Goal: Transaction & Acquisition: Purchase product/service

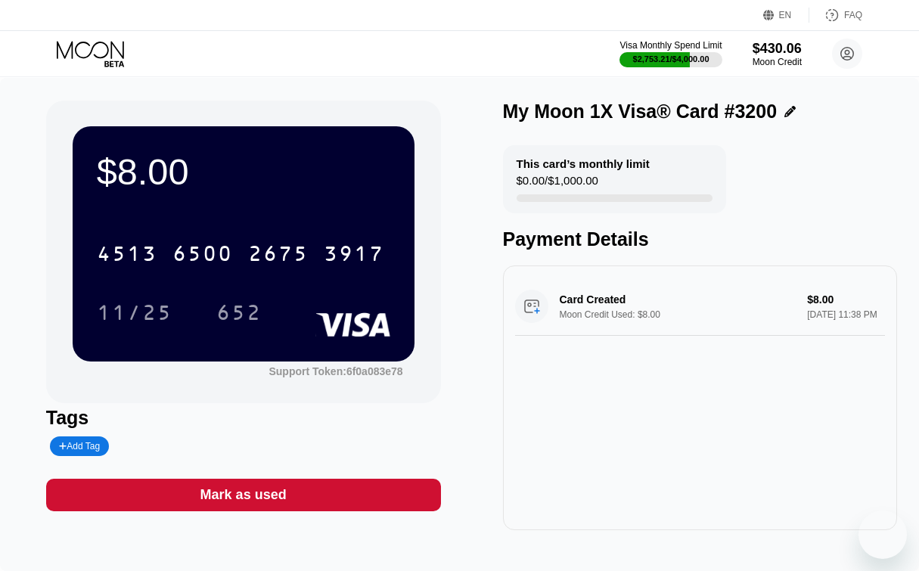
click at [97, 43] on icon at bounding box center [90, 49] width 67 height 17
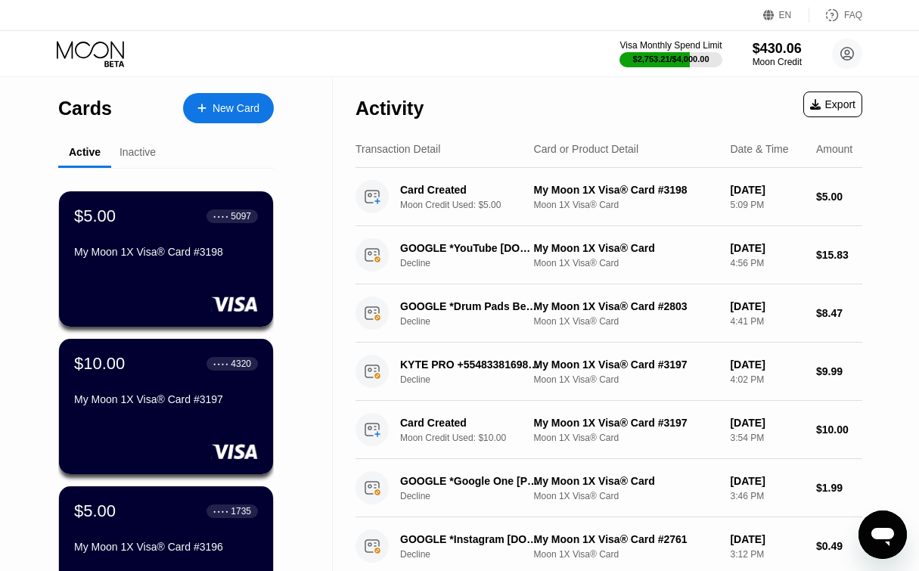
click at [210, 104] on div at bounding box center [209, 108] width 6 height 13
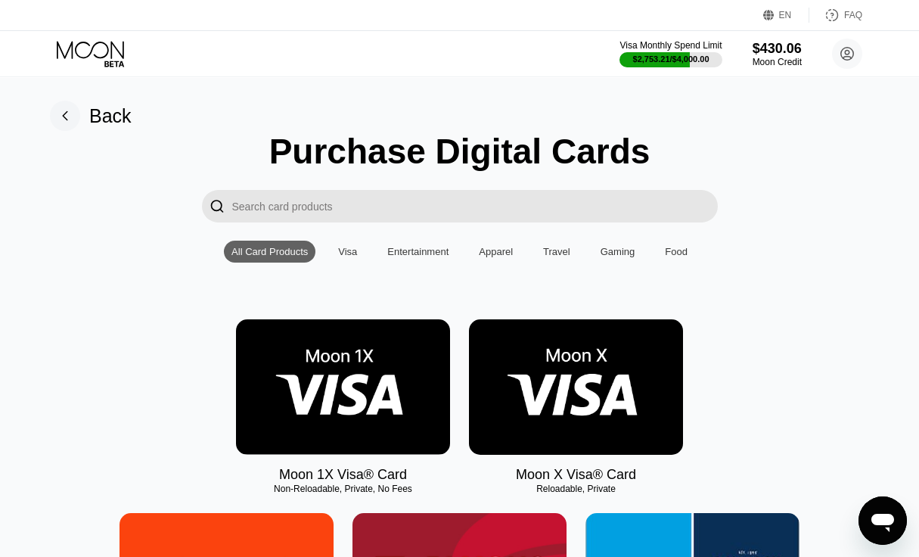
click at [364, 431] on img at bounding box center [343, 386] width 214 height 135
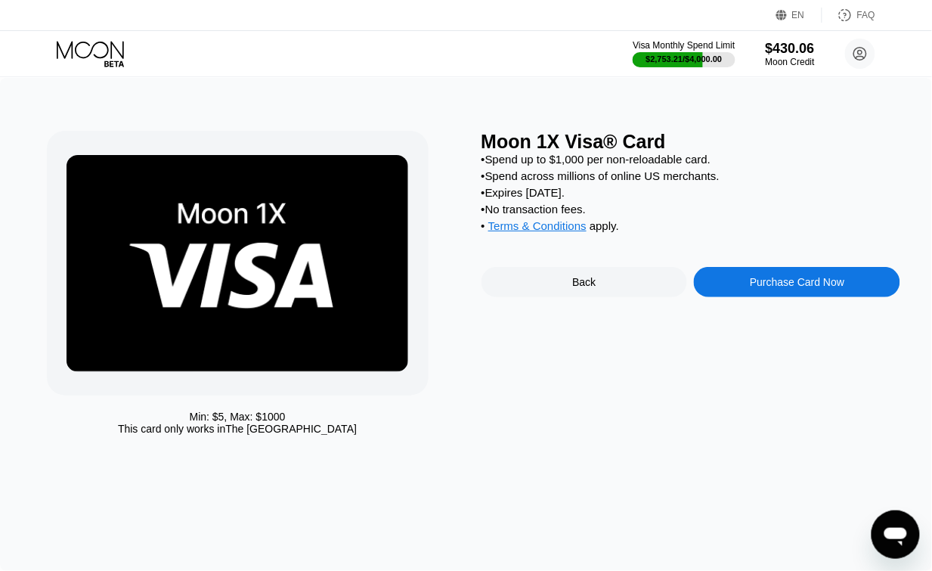
click at [738, 281] on div "Purchase Card Now" at bounding box center [797, 282] width 206 height 30
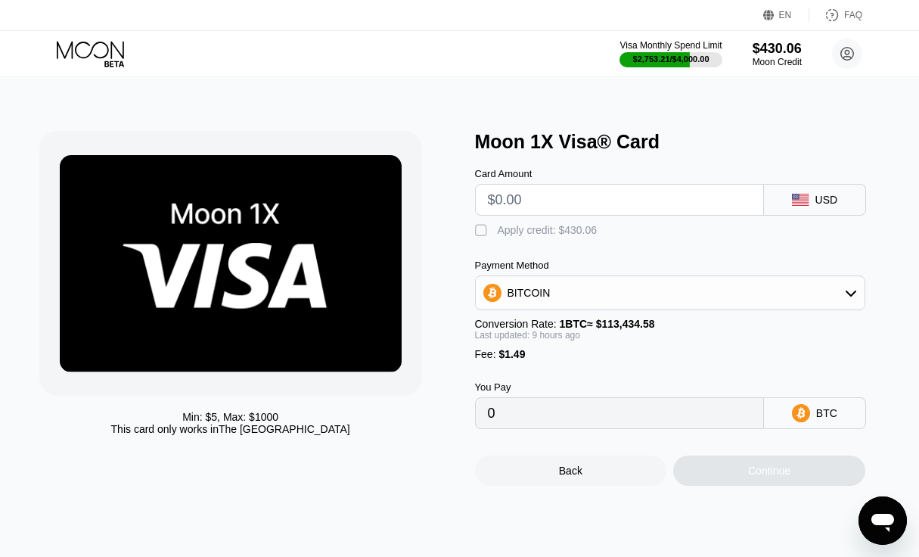
click at [629, 206] on input "text" at bounding box center [619, 200] width 263 height 30
type input "$5"
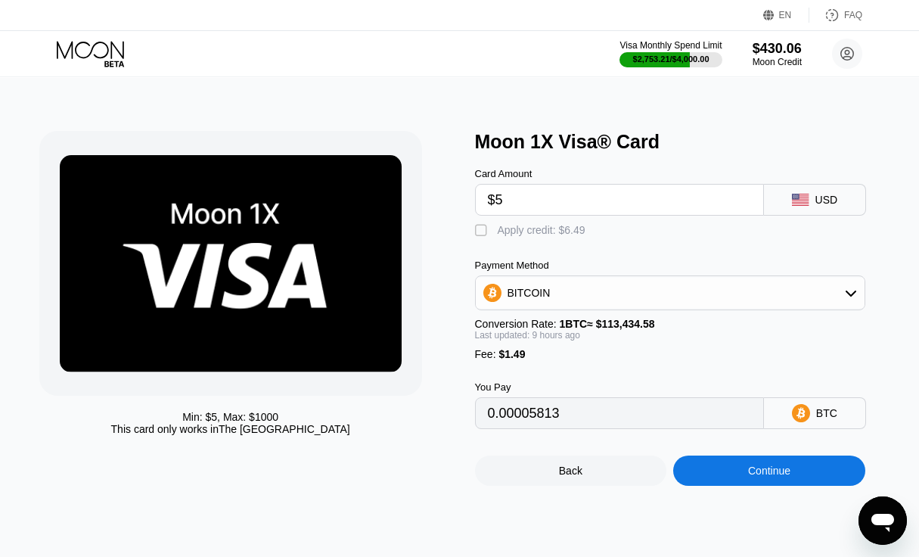
type input "0.00005813"
type input "$5"
type input "0"
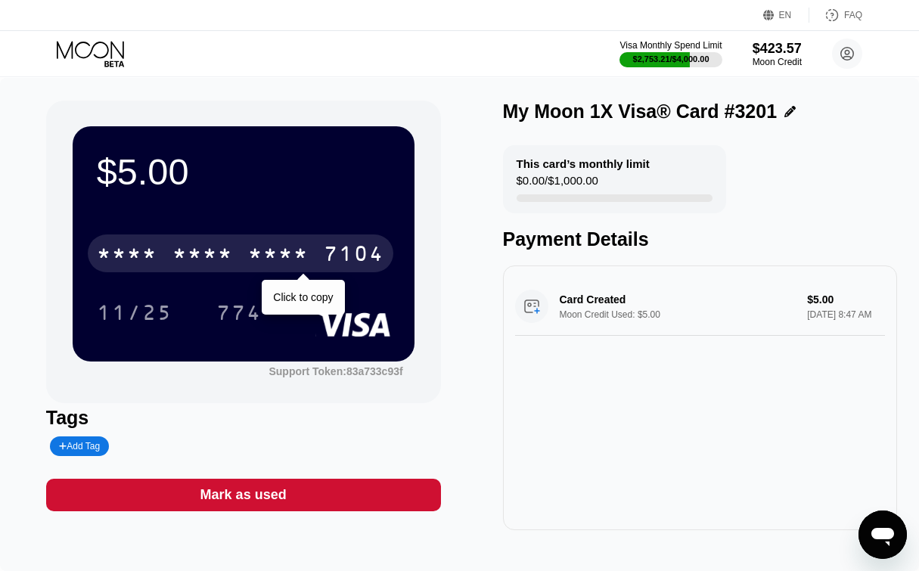
click at [293, 239] on div "* * * * * * * * * * * * 7104" at bounding box center [241, 253] width 306 height 38
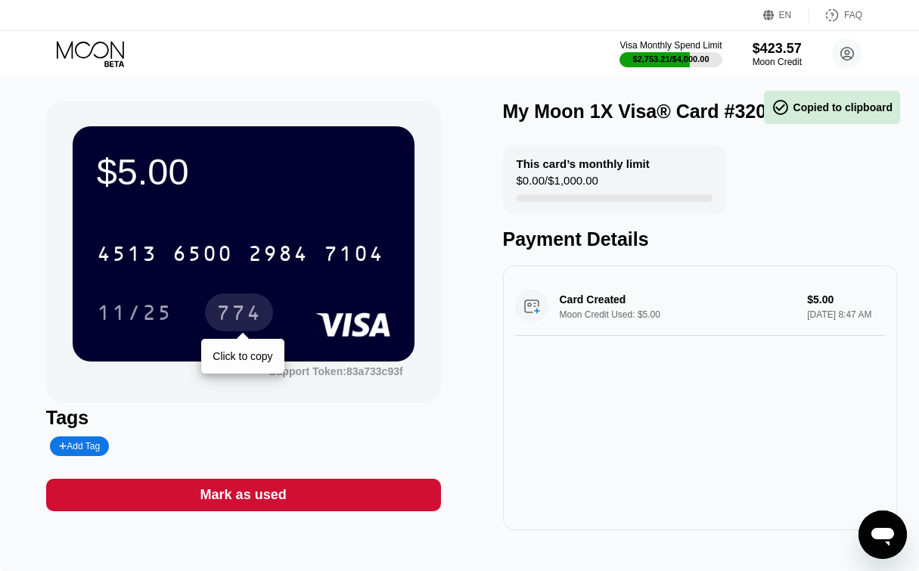
click at [225, 308] on div "774" at bounding box center [238, 314] width 45 height 24
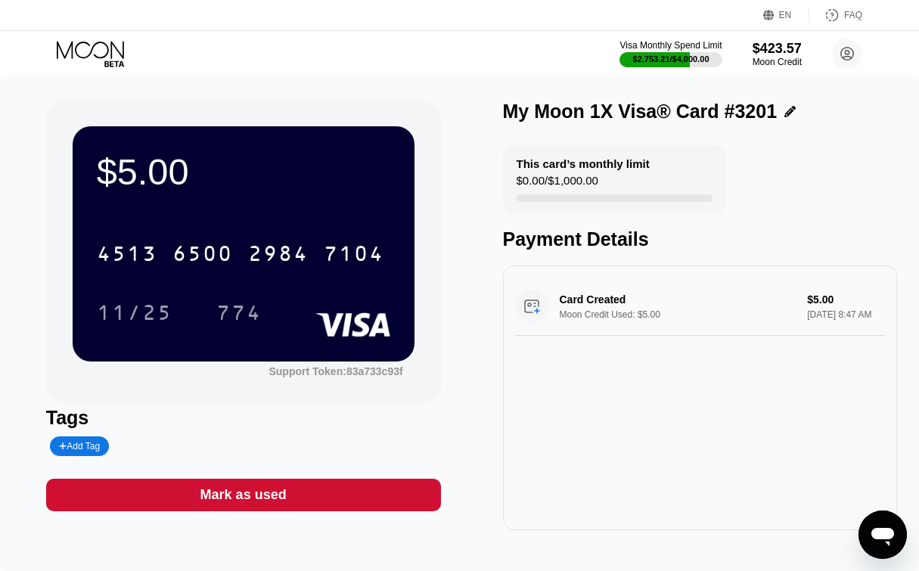
click at [100, 59] on icon at bounding box center [92, 54] width 70 height 26
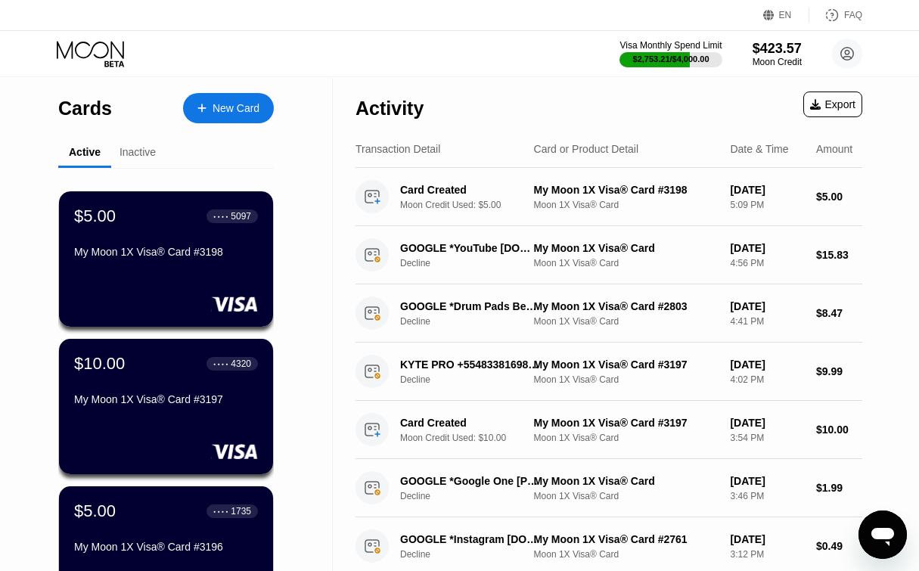
click at [209, 113] on div at bounding box center [209, 108] width 6 height 13
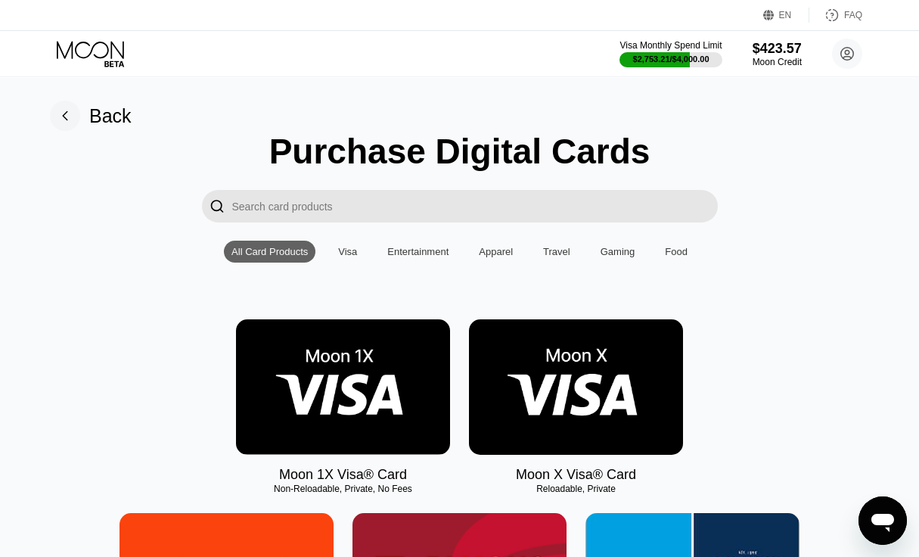
click at [405, 425] on img at bounding box center [343, 386] width 214 height 135
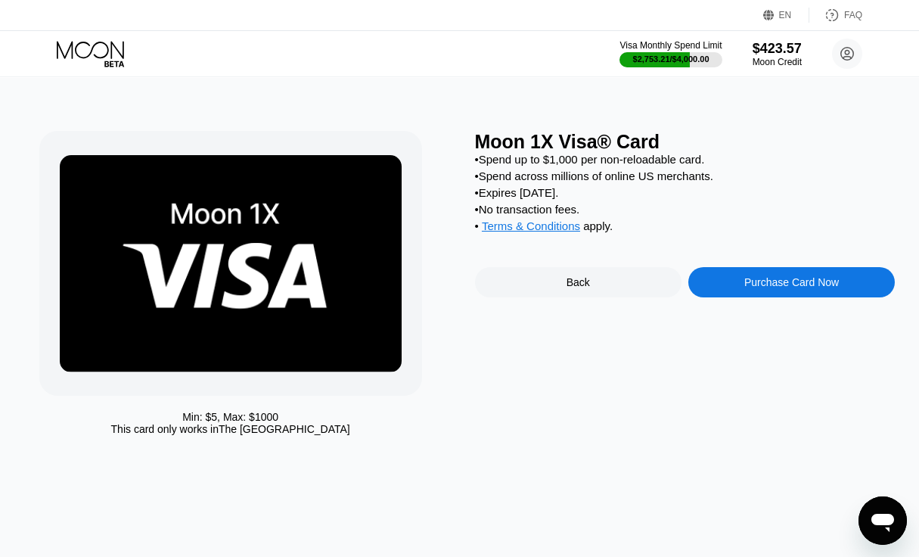
click at [765, 288] on div "Purchase Card Now" at bounding box center [791, 282] width 95 height 12
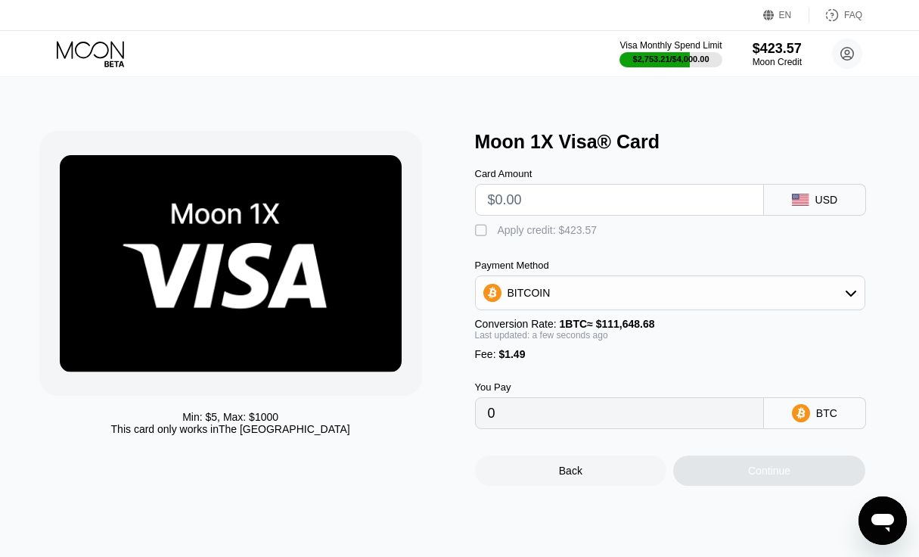
click at [526, 212] on input "text" at bounding box center [619, 200] width 263 height 30
type input "$5"
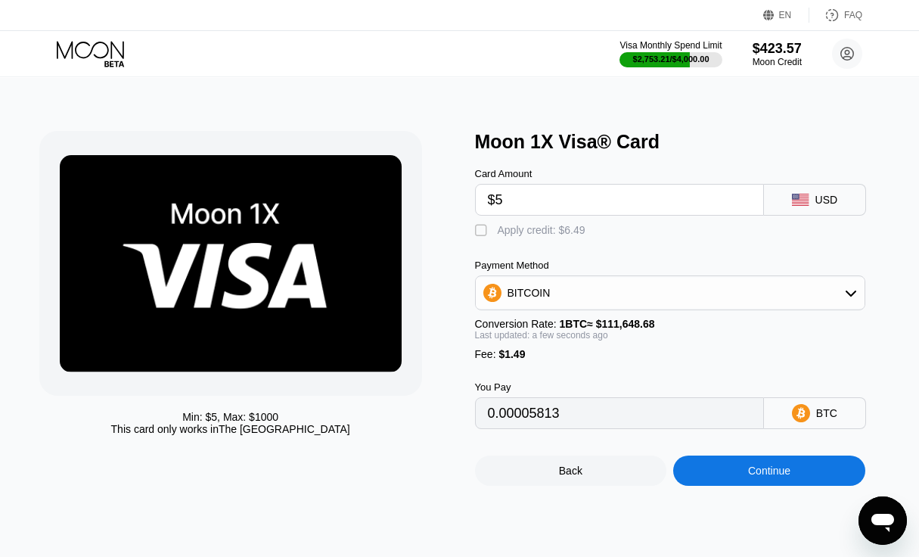
type input "0.00005813"
type input "$5"
type input "0"
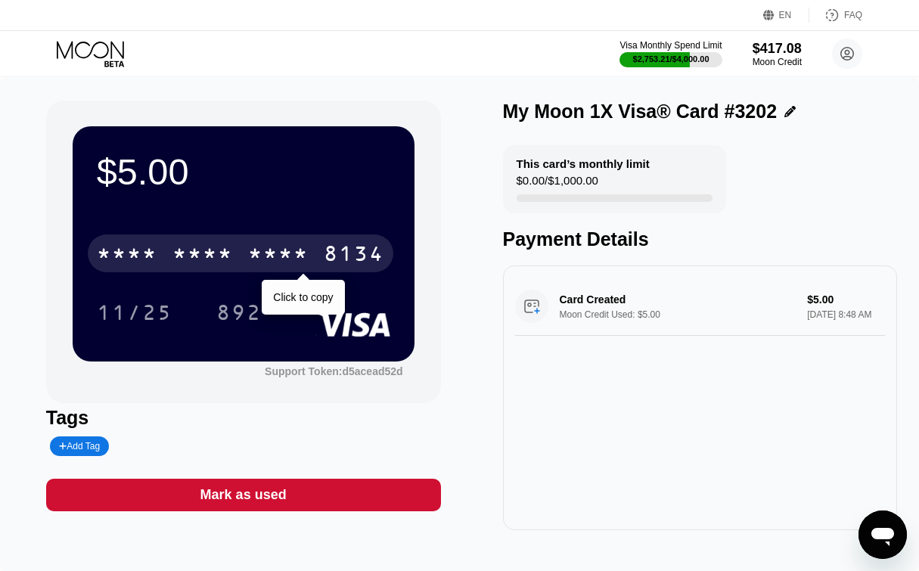
click at [338, 246] on div "8134" at bounding box center [354, 255] width 60 height 24
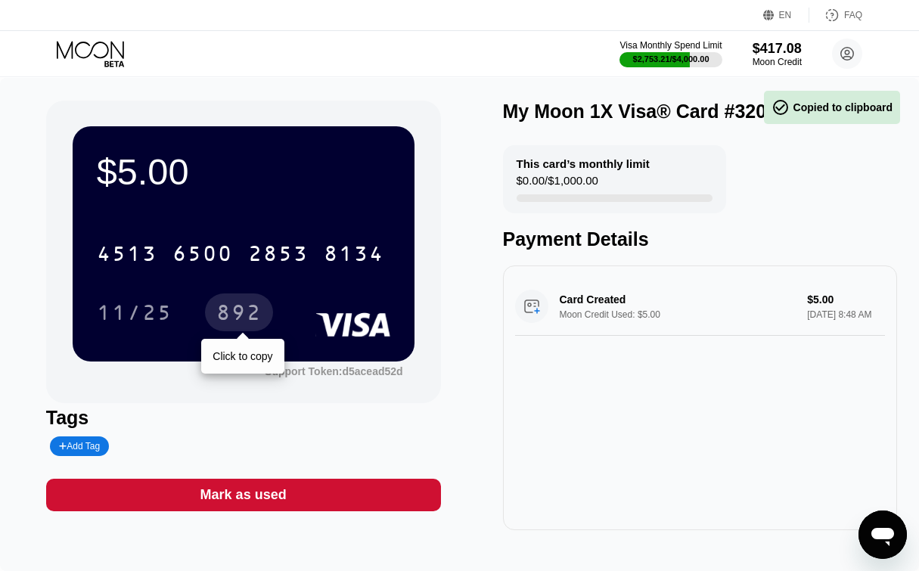
click at [259, 318] on div "892" at bounding box center [238, 314] width 45 height 24
